Goal: Find specific page/section: Find specific page/section

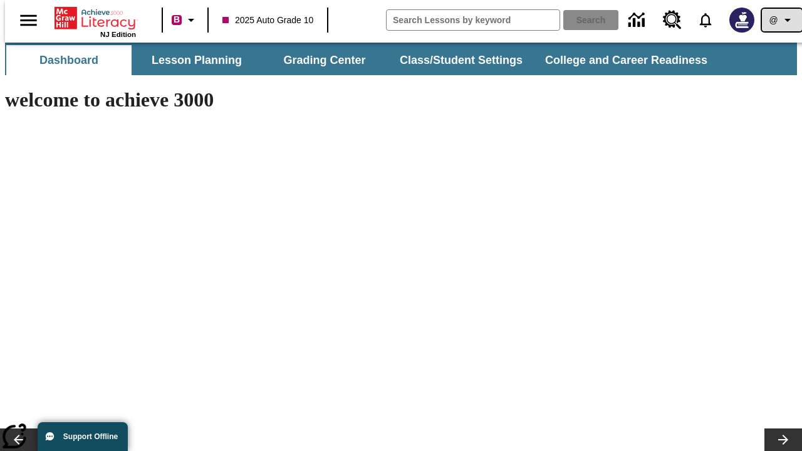
click at [780, 20] on icon "Profile/Settings" at bounding box center [787, 20] width 15 height 15
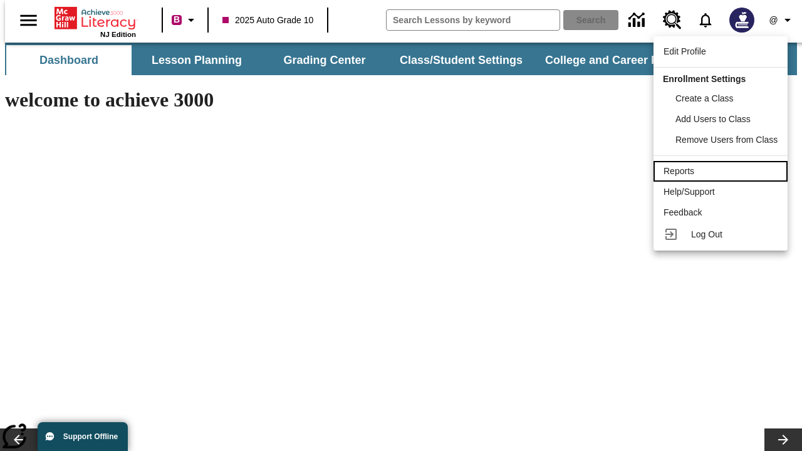
click at [723, 171] on div "Reports" at bounding box center [721, 171] width 114 height 13
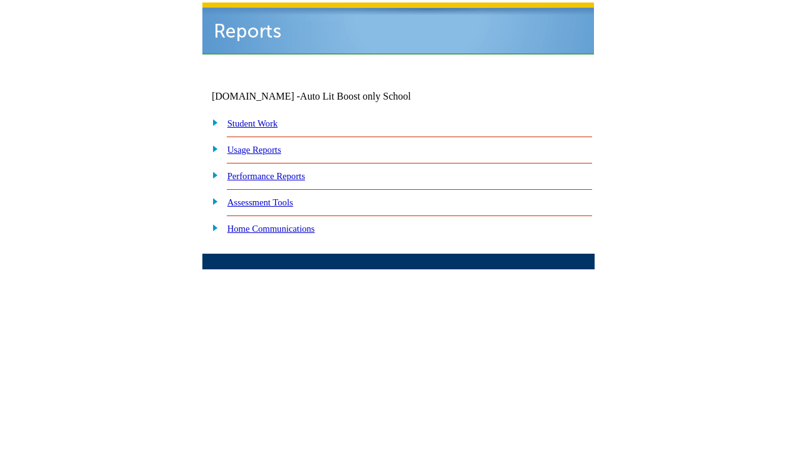
click at [279, 171] on link "Performance Reports" at bounding box center [267, 176] width 78 height 10
